Goal: Find specific page/section

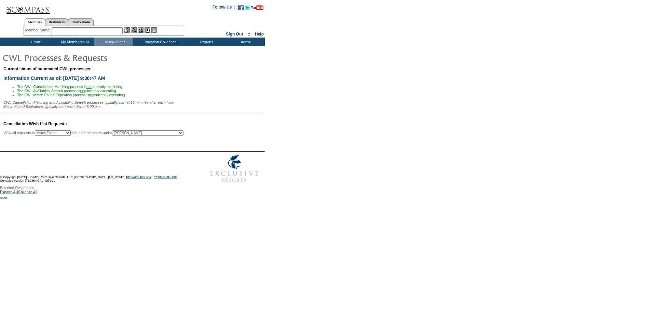
select select "50"
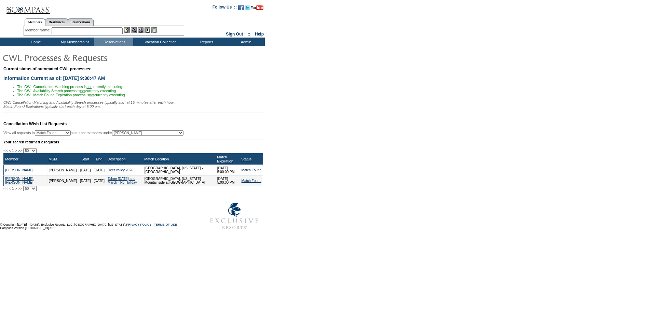
click at [422, 168] on form "Follow Us ::" at bounding box center [328, 116] width 656 height 233
click at [374, 219] on form "Follow Us ::" at bounding box center [328, 116] width 656 height 233
click at [167, 50] on td "Residence Collection" at bounding box center [162, 50] width 54 height 7
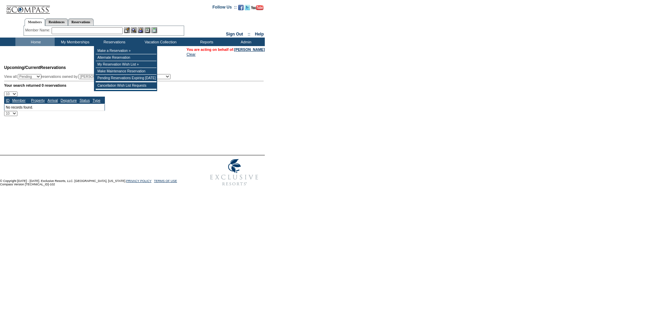
click at [95, 30] on input "text" at bounding box center [87, 30] width 71 height 7
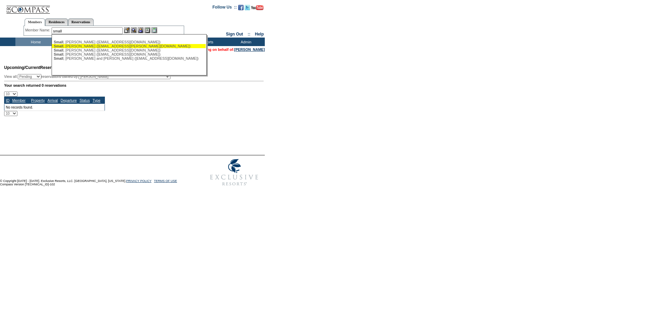
click at [91, 48] on div "[PERSON_NAME] ([EMAIL_ADDRESS][PERSON_NAME][DOMAIN_NAME])" at bounding box center [129, 46] width 150 height 4
type input "[PERSON_NAME] ([EMAIL_ADDRESS][PERSON_NAME][DOMAIN_NAME])"
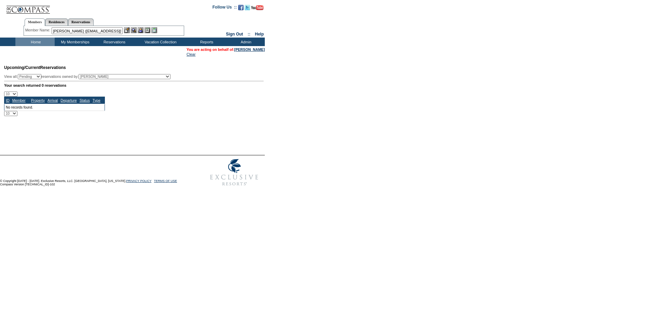
click at [139, 30] on img at bounding box center [141, 30] width 6 height 6
click at [136, 31] on img at bounding box center [134, 30] width 6 height 6
